Goal: Task Accomplishment & Management: Manage account settings

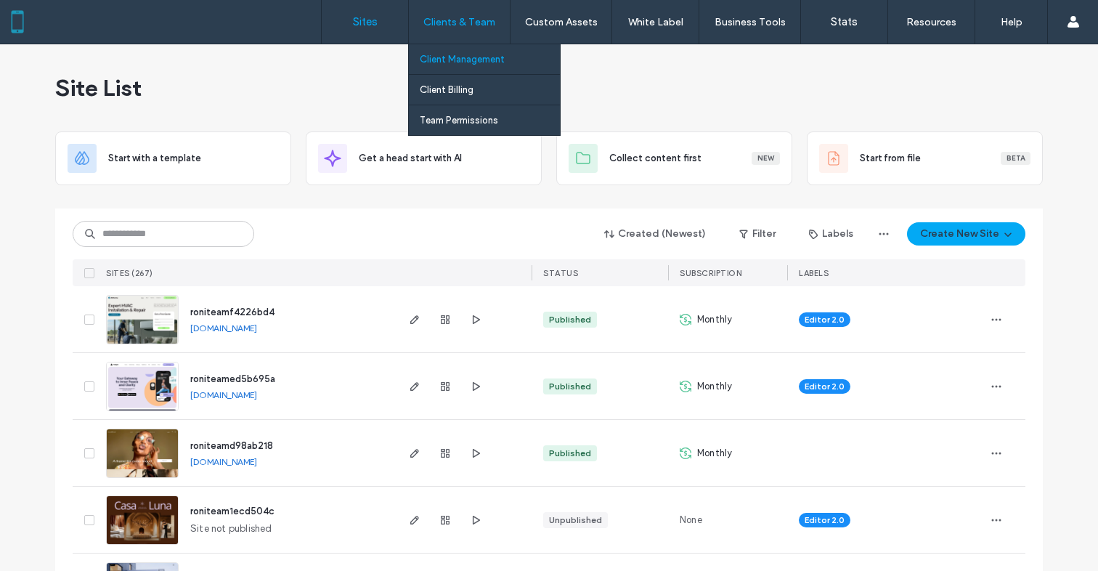
click at [473, 61] on label "Client Management" at bounding box center [462, 59] width 85 height 11
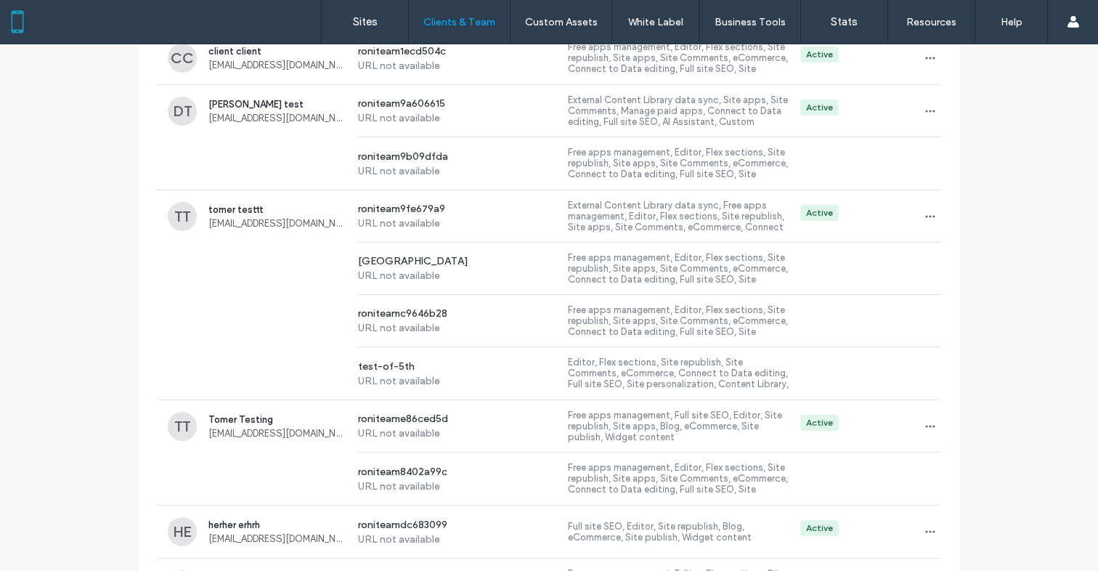
scroll to position [205, 0]
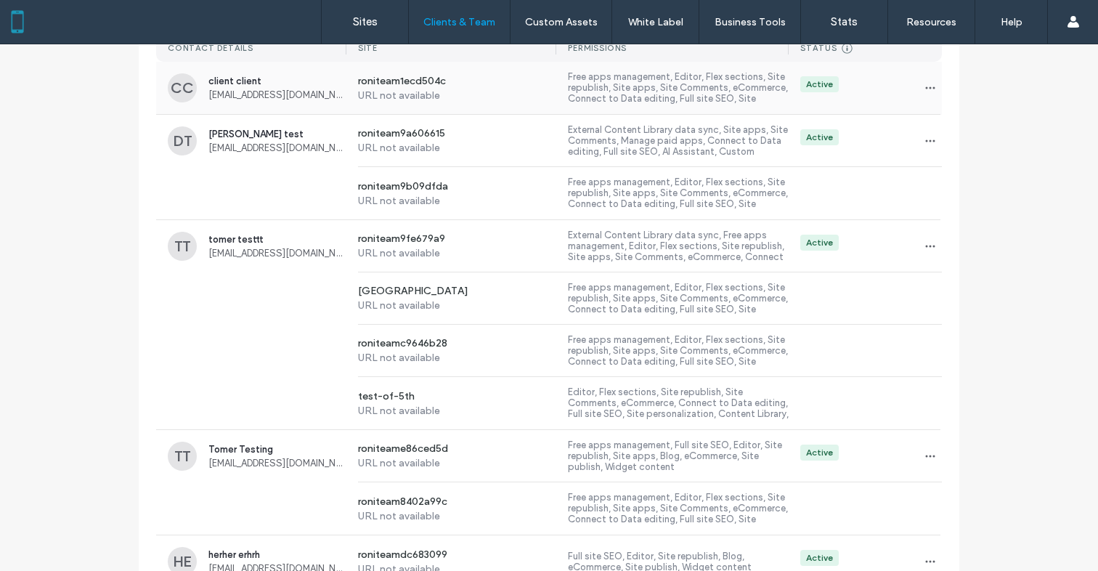
click at [234, 95] on span "[EMAIL_ADDRESS][DOMAIN_NAME]" at bounding box center [277, 94] width 138 height 11
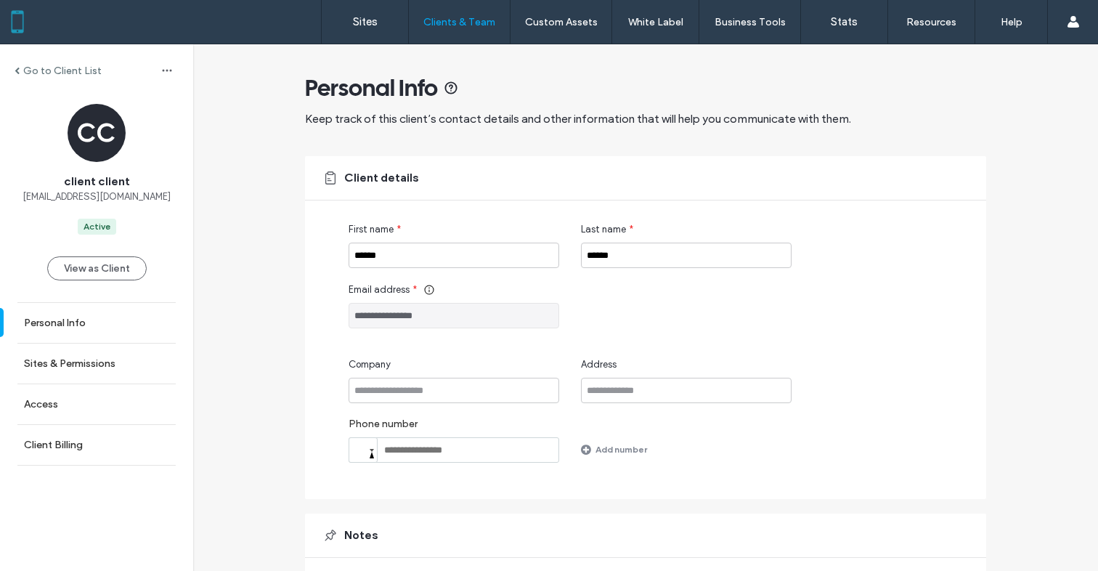
click at [425, 312] on input "**********" at bounding box center [454, 315] width 211 height 25
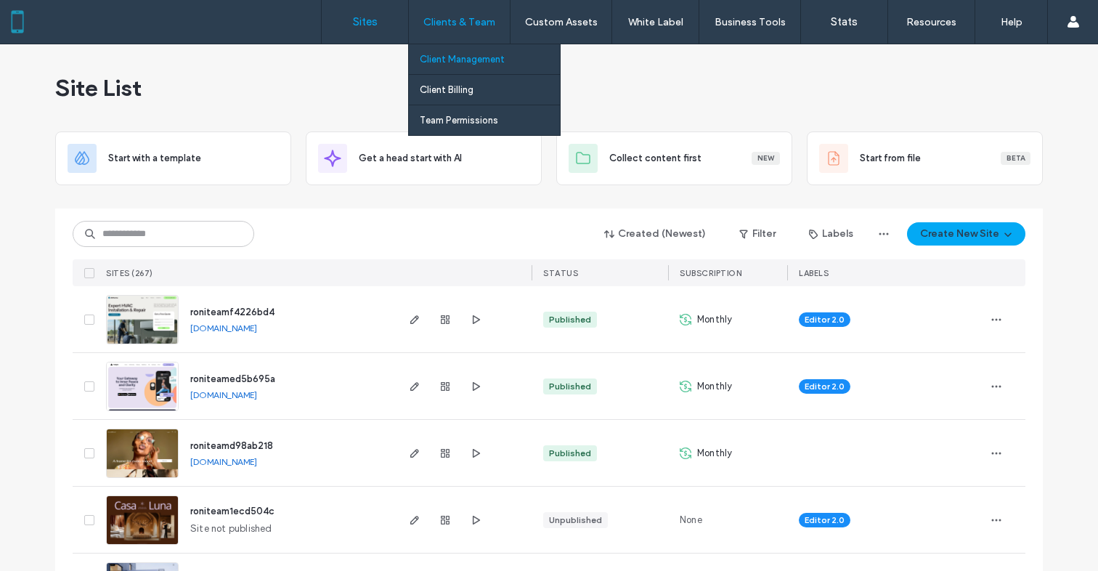
click at [458, 65] on link "Client Management" at bounding box center [490, 59] width 140 height 30
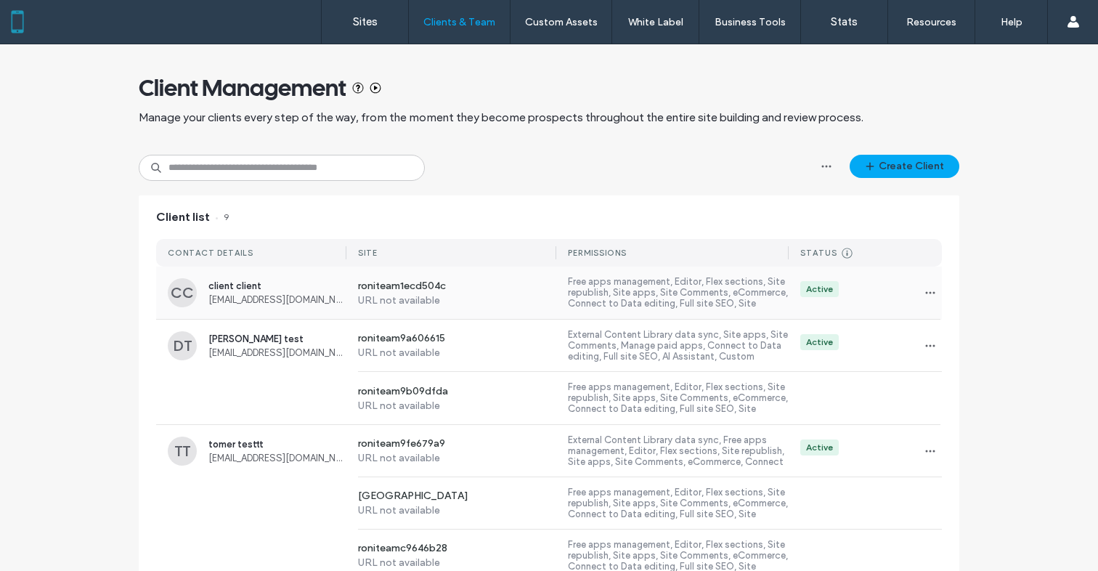
click at [219, 292] on div "client client ccclient@dud4.co" at bounding box center [277, 292] width 138 height 25
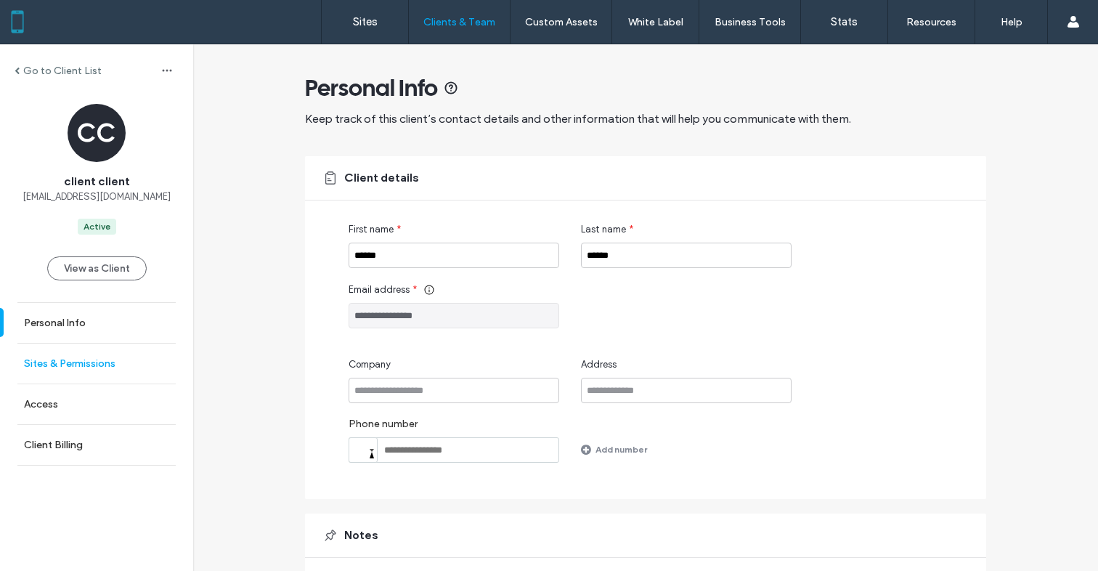
click at [150, 354] on link "Sites & Permissions" at bounding box center [96, 363] width 193 height 40
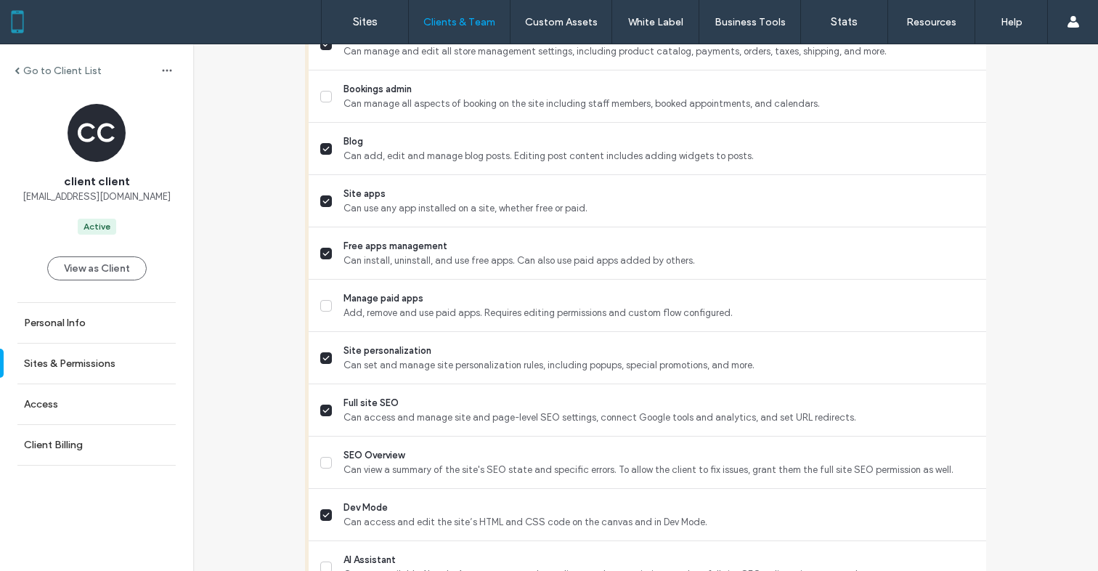
scroll to position [1035, 0]
click at [120, 269] on button "View as Client" at bounding box center [96, 268] width 99 height 24
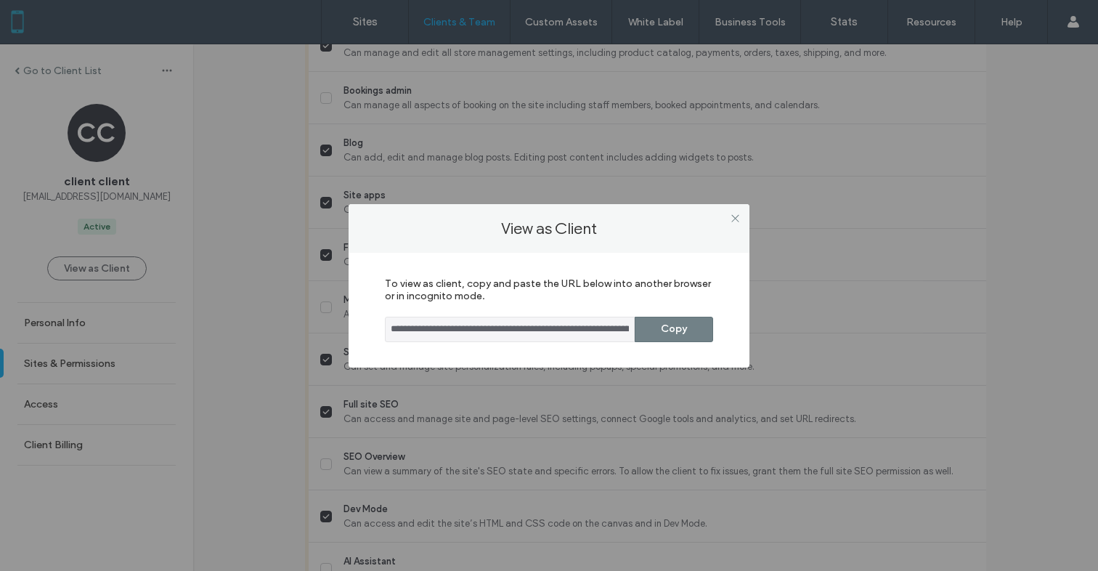
click at [696, 332] on button "Copy" at bounding box center [674, 329] width 78 height 25
